Goal: Task Accomplishment & Management: Use online tool/utility

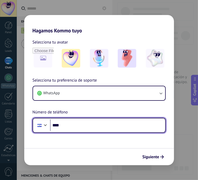
click at [76, 126] on input "****" at bounding box center [107, 125] width 115 height 12
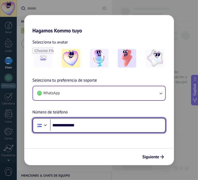
type input "**********"
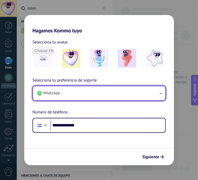
click at [109, 90] on button "WhatsApp" at bounding box center [99, 93] width 132 height 14
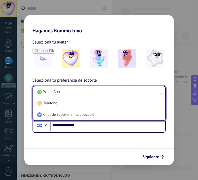
click at [110, 91] on li "WhatsApp" at bounding box center [98, 91] width 126 height 11
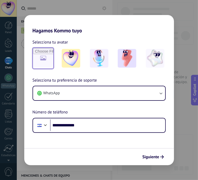
click at [45, 62] on input "file" at bounding box center [43, 58] width 20 height 20
type input "**********"
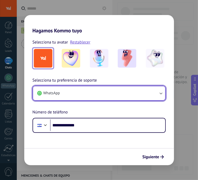
click at [118, 90] on button "WhatsApp" at bounding box center [99, 93] width 132 height 14
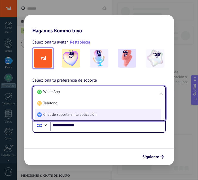
click at [84, 115] on span "Chat de soporte en la aplicación" at bounding box center [69, 114] width 53 height 5
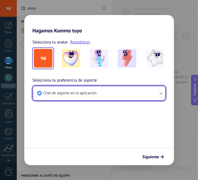
click at [97, 92] on button "Chat de soporte en la aplicación" at bounding box center [99, 93] width 132 height 14
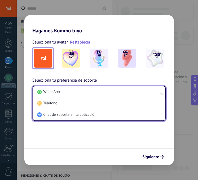
click at [67, 115] on span "Chat de soporte en la aplicación" at bounding box center [69, 114] width 53 height 5
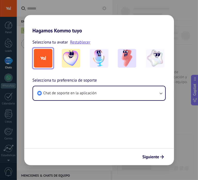
click at [158, 158] on span "Siguiente" at bounding box center [151, 157] width 17 height 4
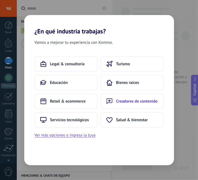
click at [128, 103] on span "Creadores de contenido" at bounding box center [137, 100] width 42 height 5
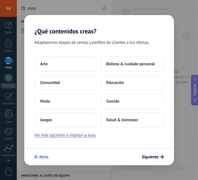
click at [38, 158] on icon "submit" at bounding box center [36, 157] width 4 height 4
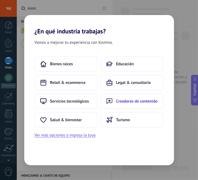
click at [132, 103] on button "Creadores de contenido" at bounding box center [132, 101] width 63 height 16
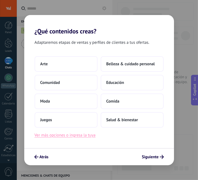
click at [72, 135] on button "Ver más opciones o ingresa la tuya" at bounding box center [65, 135] width 61 height 7
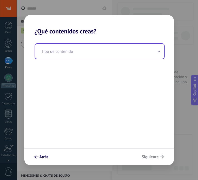
click at [63, 51] on input "text" at bounding box center [99, 51] width 129 height 15
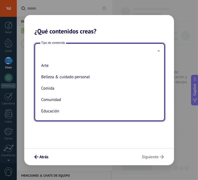
type input "*"
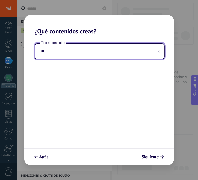
type input "*"
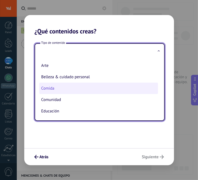
click at [92, 90] on li "Comida" at bounding box center [98, 87] width 119 height 11
type input "******"
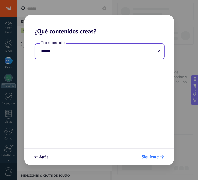
click at [151, 155] on span "Siguiente" at bounding box center [150, 157] width 17 height 4
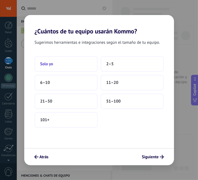
click at [65, 63] on button "Solo yo" at bounding box center [66, 64] width 63 height 16
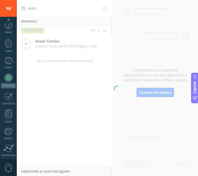
scroll to position [39, 0]
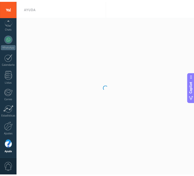
scroll to position [35, 0]
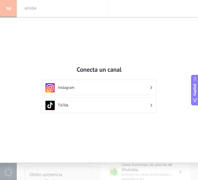
click at [178, 38] on div "Conecta un canal Instagram TikTok" at bounding box center [99, 90] width 235 height 145
click at [96, 87] on h3 "Instagram" at bounding box center [104, 87] width 92 height 5
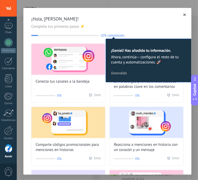
click at [184, 14] on icon "button" at bounding box center [185, 14] width 3 height 3
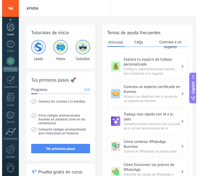
scroll to position [16, 0]
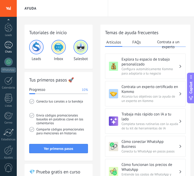
click at [7, 44] on div at bounding box center [8, 44] width 8 height 7
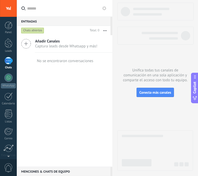
click at [27, 45] on icon at bounding box center [26, 44] width 10 height 10
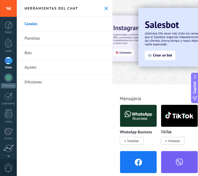
click at [105, 8] on icon at bounding box center [106, 8] width 3 height 3
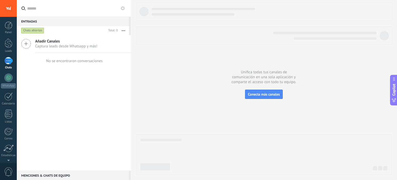
click at [51, 45] on span "Captura leads desde Whatsapp y más!" at bounding box center [66, 46] width 62 height 5
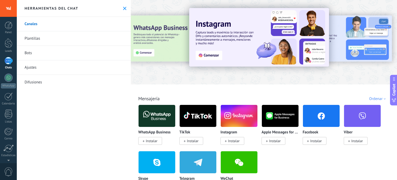
click at [198, 142] on span "Instalar" at bounding box center [316, 140] width 12 height 5
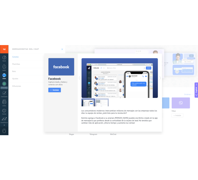
scroll to position [13, 0]
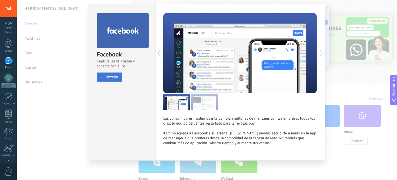
click at [108, 78] on span "Instalar" at bounding box center [112, 77] width 13 height 4
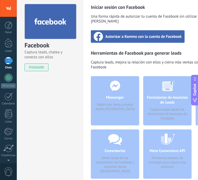
click at [128, 34] on span "Autorizar a Kommo con la cuenta de Facebook" at bounding box center [143, 36] width 77 height 5
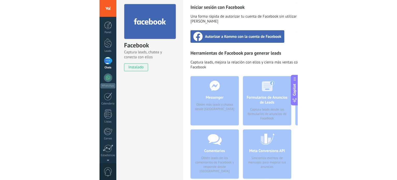
scroll to position [0, 0]
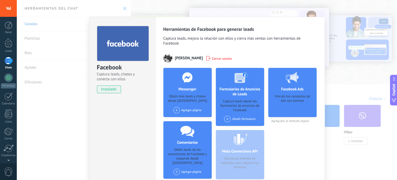
click at [8, 63] on div at bounding box center [8, 60] width 8 height 7
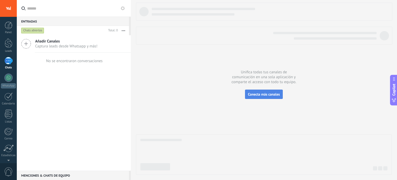
click at [198, 94] on span "Conecta más canales" at bounding box center [264, 94] width 32 height 5
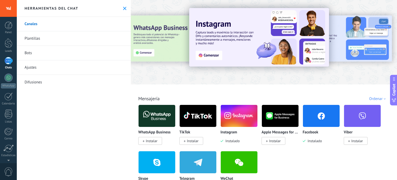
click at [153, 141] on span "Instalar" at bounding box center [152, 140] width 12 height 5
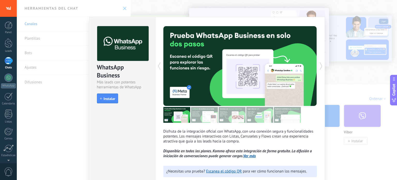
click at [111, 101] on button "Instalar" at bounding box center [107, 98] width 21 height 10
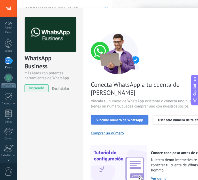
click at [108, 118] on span "Vincular número de WhatsApp" at bounding box center [119, 120] width 47 height 4
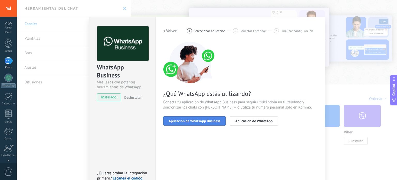
click at [198, 123] on button "Aplicación de WhatsApp Business" at bounding box center [194, 120] width 63 height 9
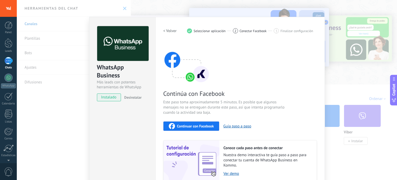
click at [167, 31] on h2 "< Volver" at bounding box center [169, 30] width 13 height 5
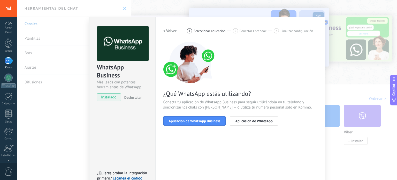
click at [166, 31] on h2 "< Volver" at bounding box center [169, 30] width 13 height 5
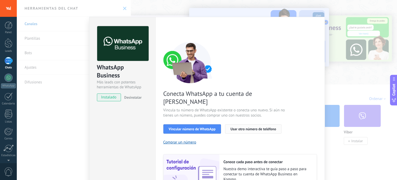
click at [198, 127] on span "Usar otro número de teléfono" at bounding box center [253, 129] width 45 height 4
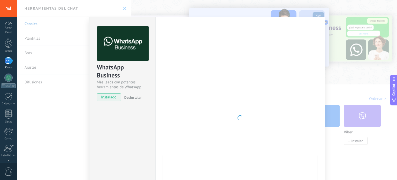
click at [198, 148] on div at bounding box center [240, 117] width 154 height 183
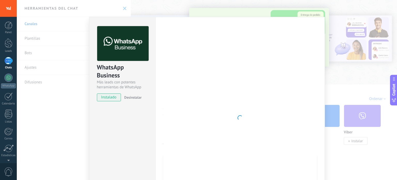
click at [198, 97] on div at bounding box center [240, 117] width 154 height 183
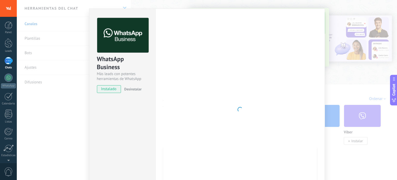
drag, startPoint x: 288, startPoint y: 86, endPoint x: 299, endPoint y: 92, distance: 12.5
click at [198, 97] on div at bounding box center [240, 109] width 154 height 183
drag, startPoint x: 297, startPoint y: 93, endPoint x: 308, endPoint y: 108, distance: 18.4
click at [198, 113] on div at bounding box center [240, 109] width 154 height 183
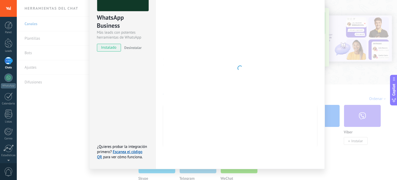
click at [198, 110] on div at bounding box center [240, 67] width 154 height 183
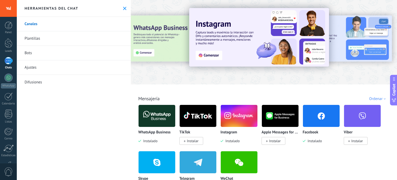
click at [151, 140] on span "Instalado" at bounding box center [149, 140] width 16 height 5
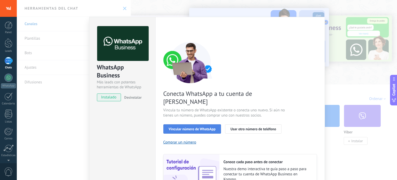
click at [185, 127] on span "Vincular número de WhatsApp" at bounding box center [192, 129] width 47 height 4
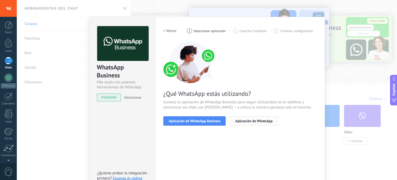
click at [238, 121] on span "Aplicación de WhatsApp" at bounding box center [253, 121] width 37 height 4
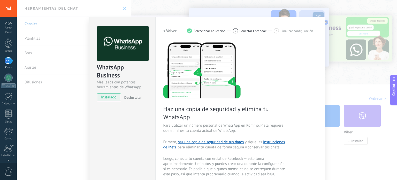
click at [171, 33] on h2 "< Volver" at bounding box center [169, 30] width 13 height 5
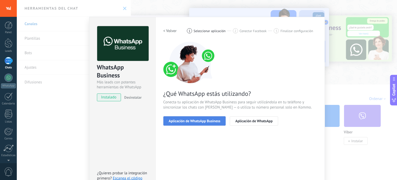
click at [191, 122] on span "Aplicación de WhatsApp Business" at bounding box center [195, 121] width 52 height 4
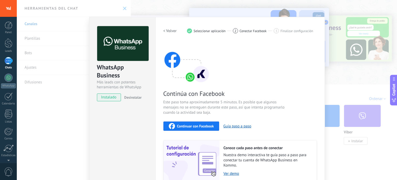
click at [200, 127] on span "Continuar con Facebook" at bounding box center [195, 126] width 37 height 4
